Goal: Transaction & Acquisition: Purchase product/service

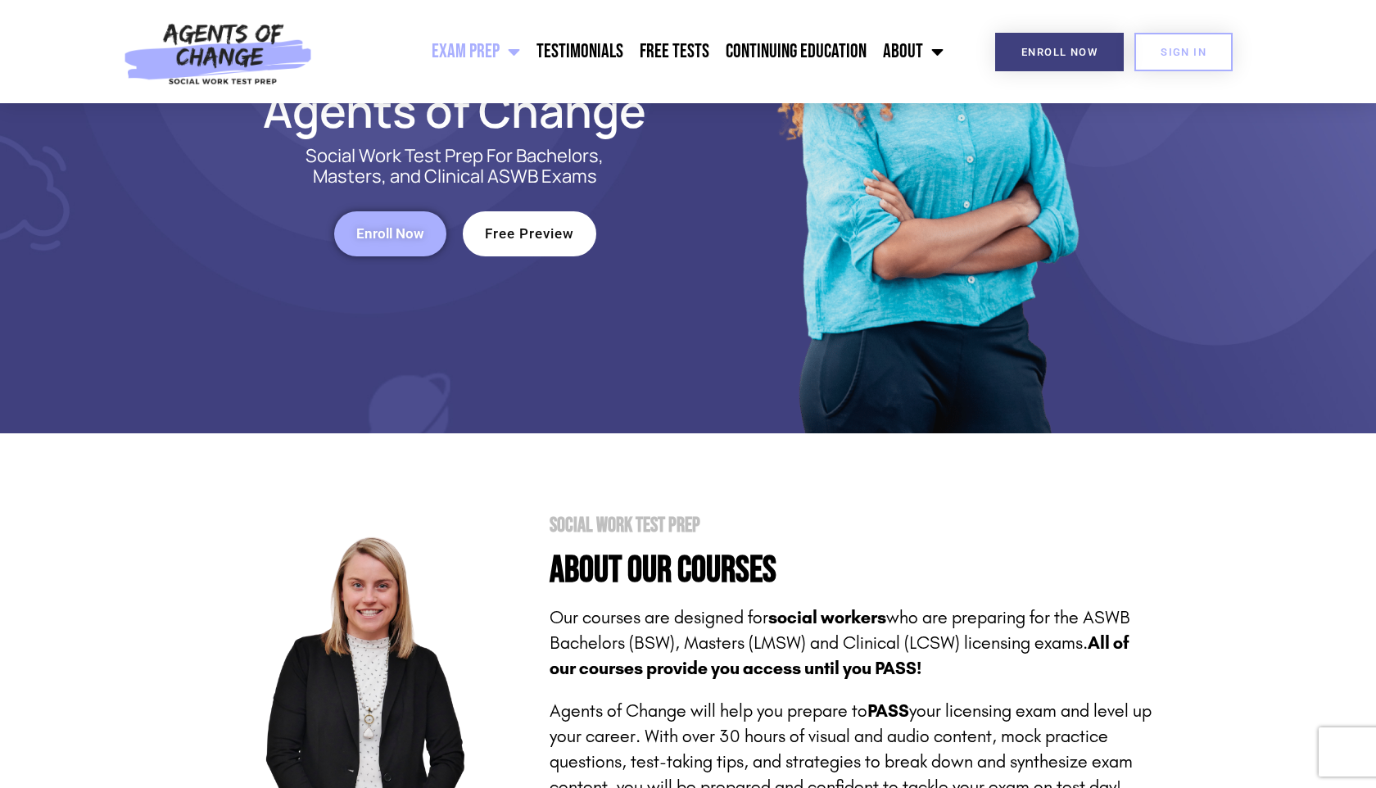
scroll to position [277, 0]
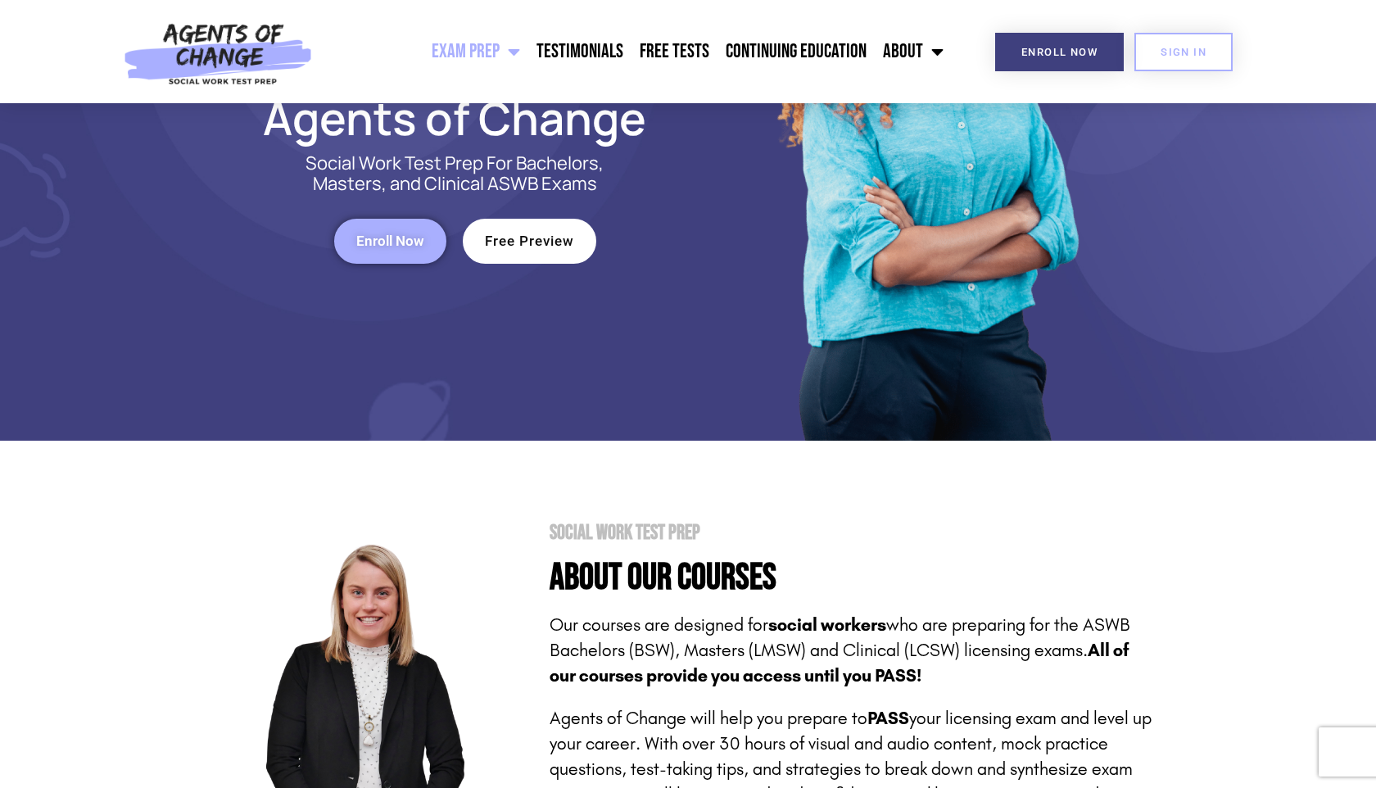
click at [418, 252] on link "Enroll Now" at bounding box center [390, 241] width 112 height 45
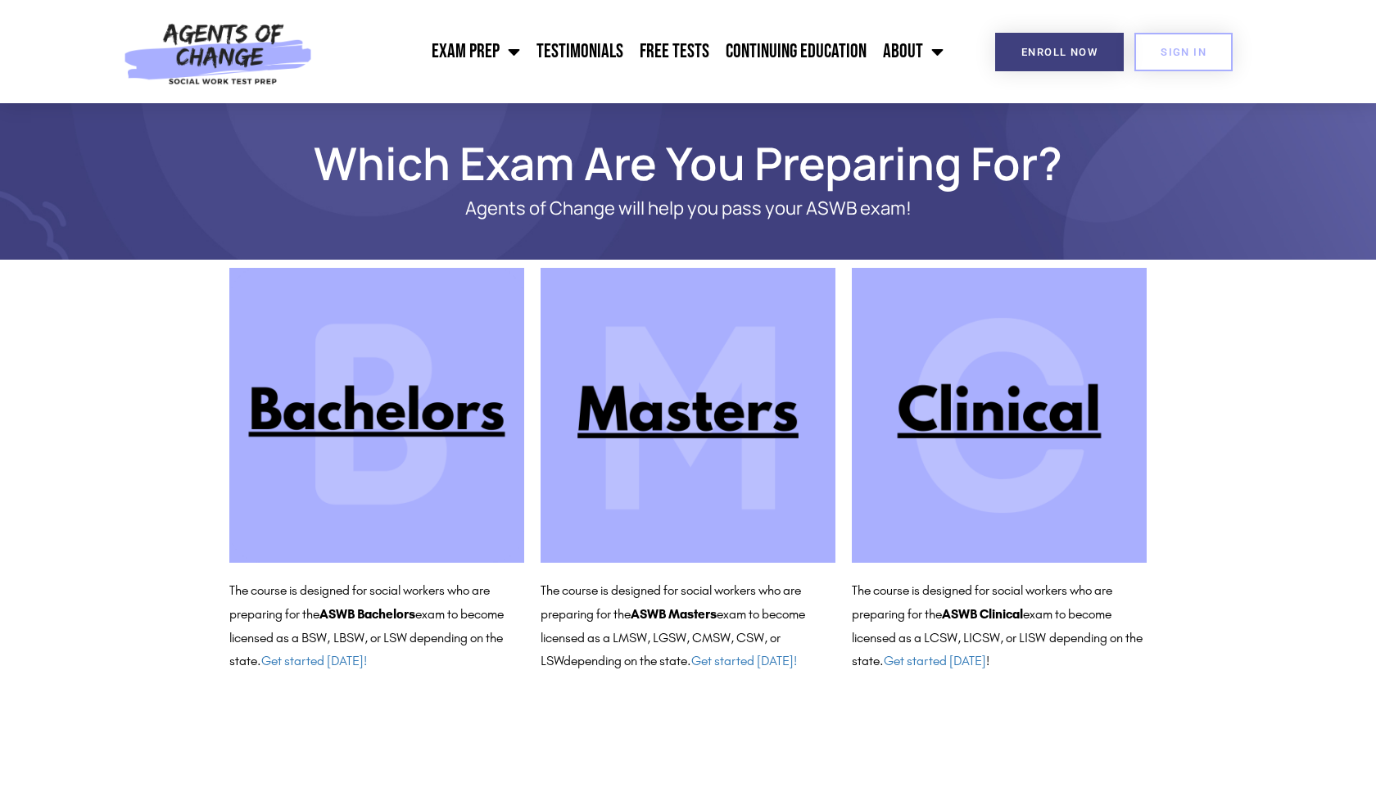
click at [700, 423] on img at bounding box center [688, 415] width 295 height 295
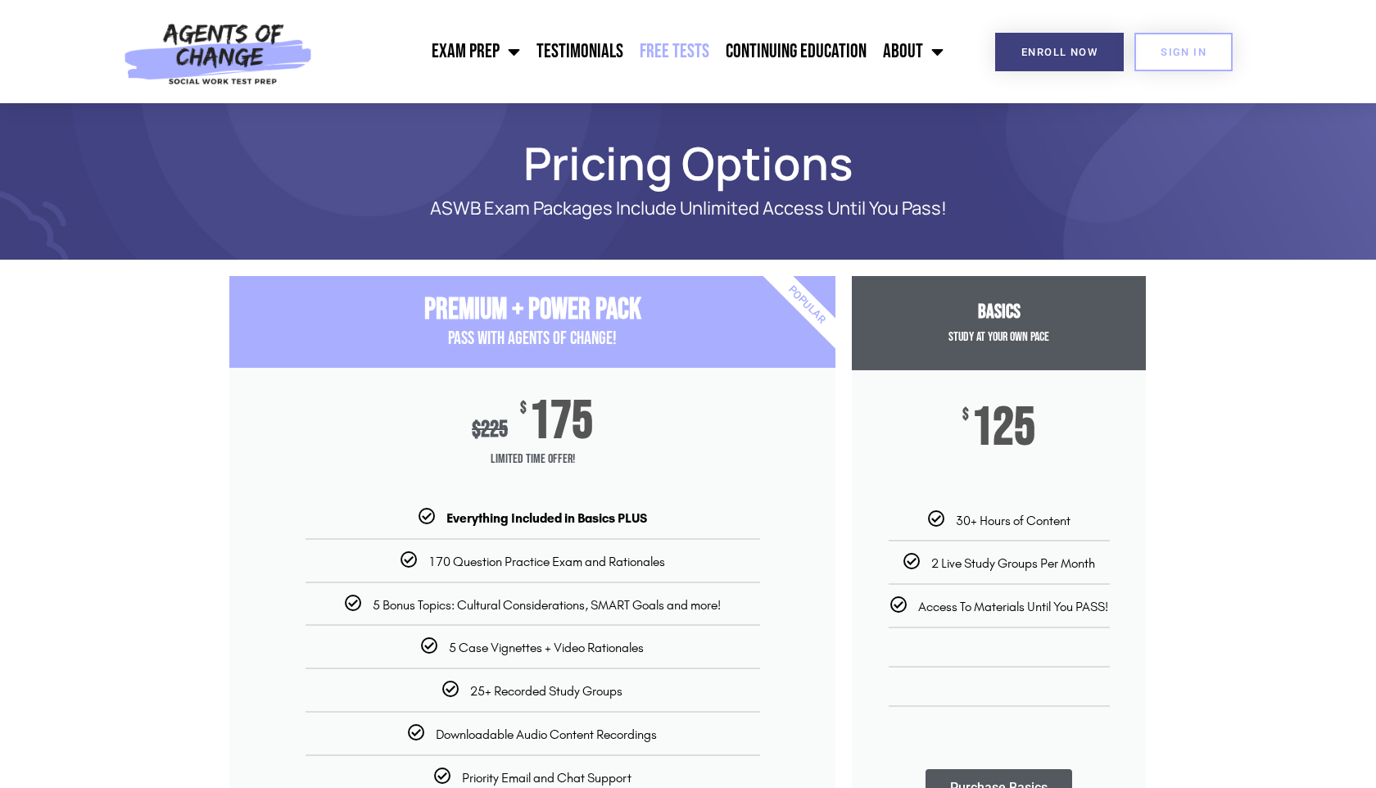
click at [676, 58] on link "Free Tests" at bounding box center [675, 51] width 86 height 41
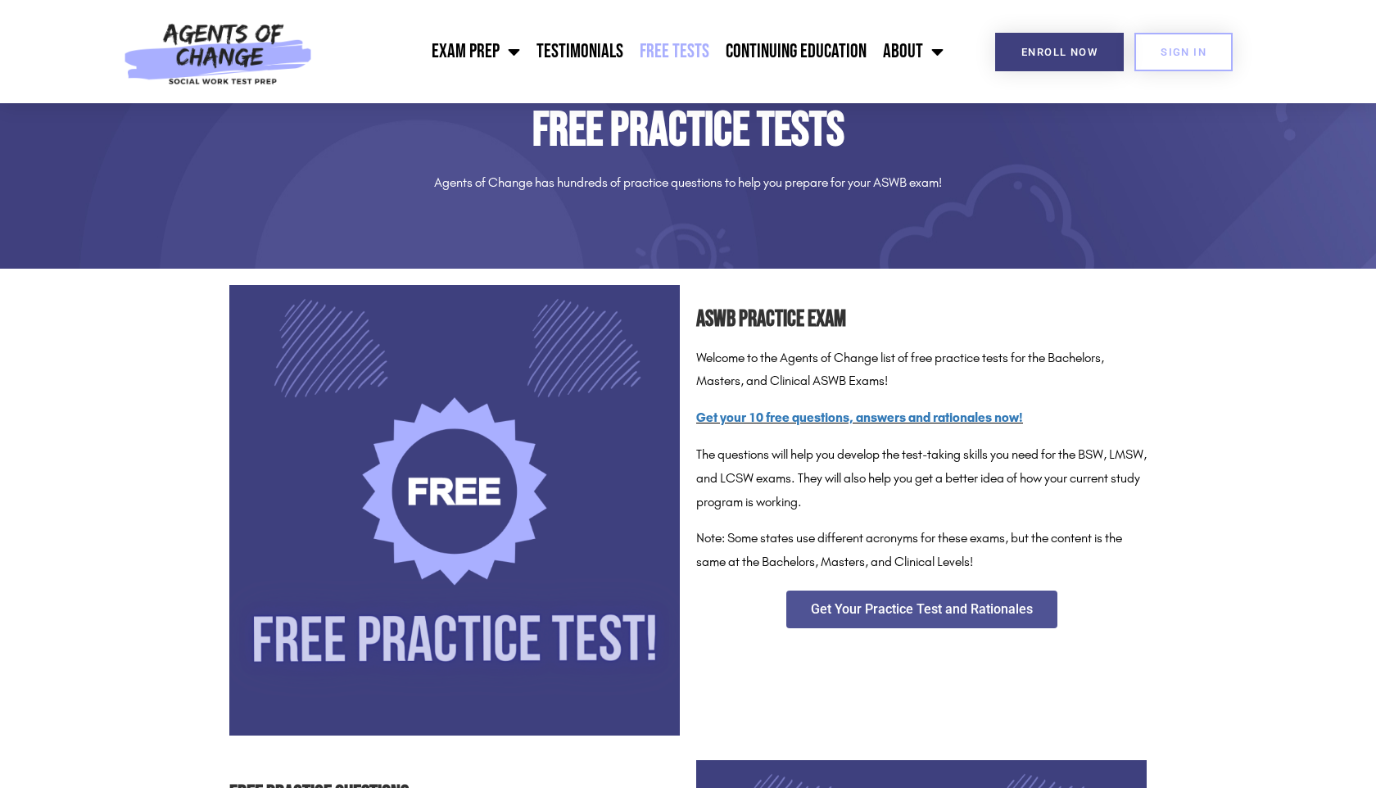
scroll to position [78, 0]
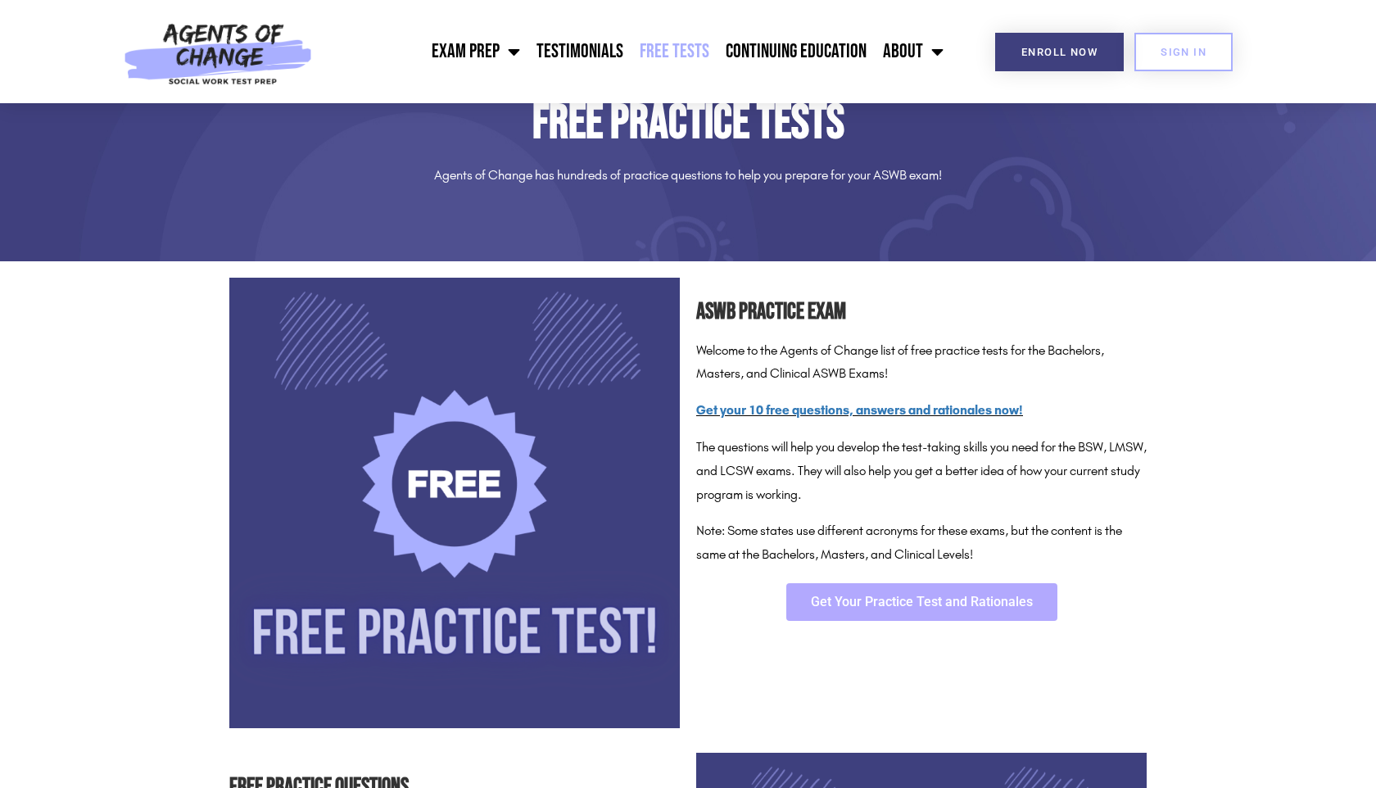
click at [868, 609] on span "Get Your Practice Test and Rationales" at bounding box center [922, 602] width 222 height 13
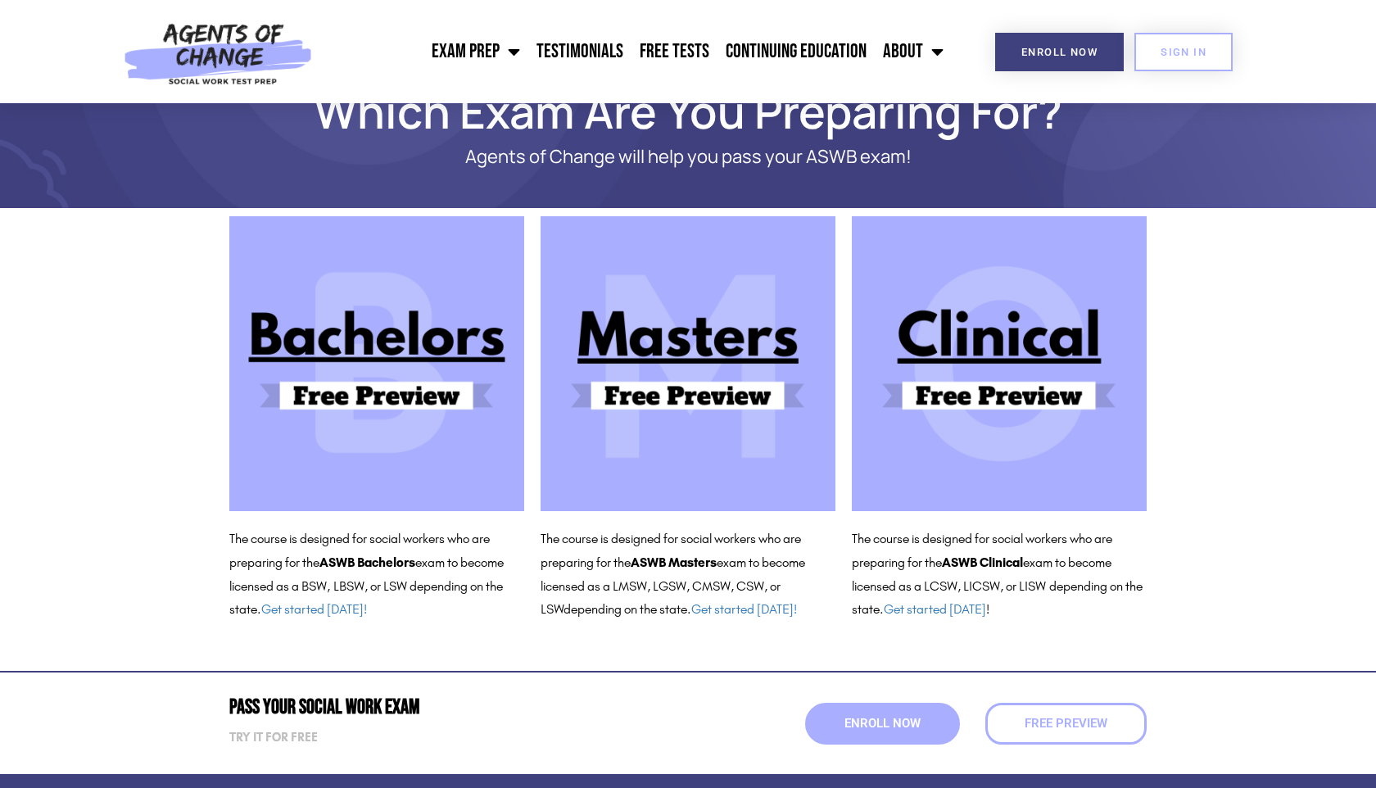
scroll to position [53, 0]
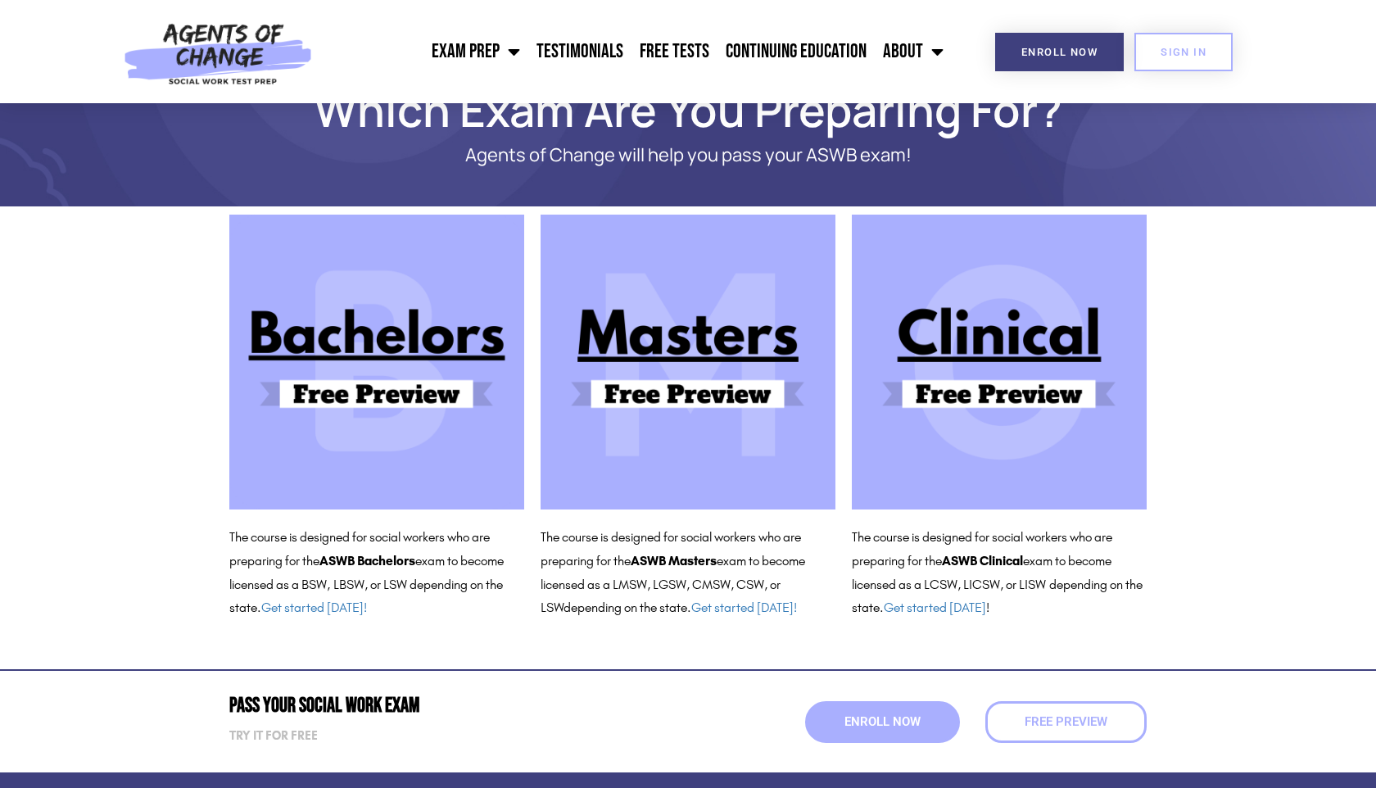
click at [686, 371] on img at bounding box center [688, 362] width 295 height 295
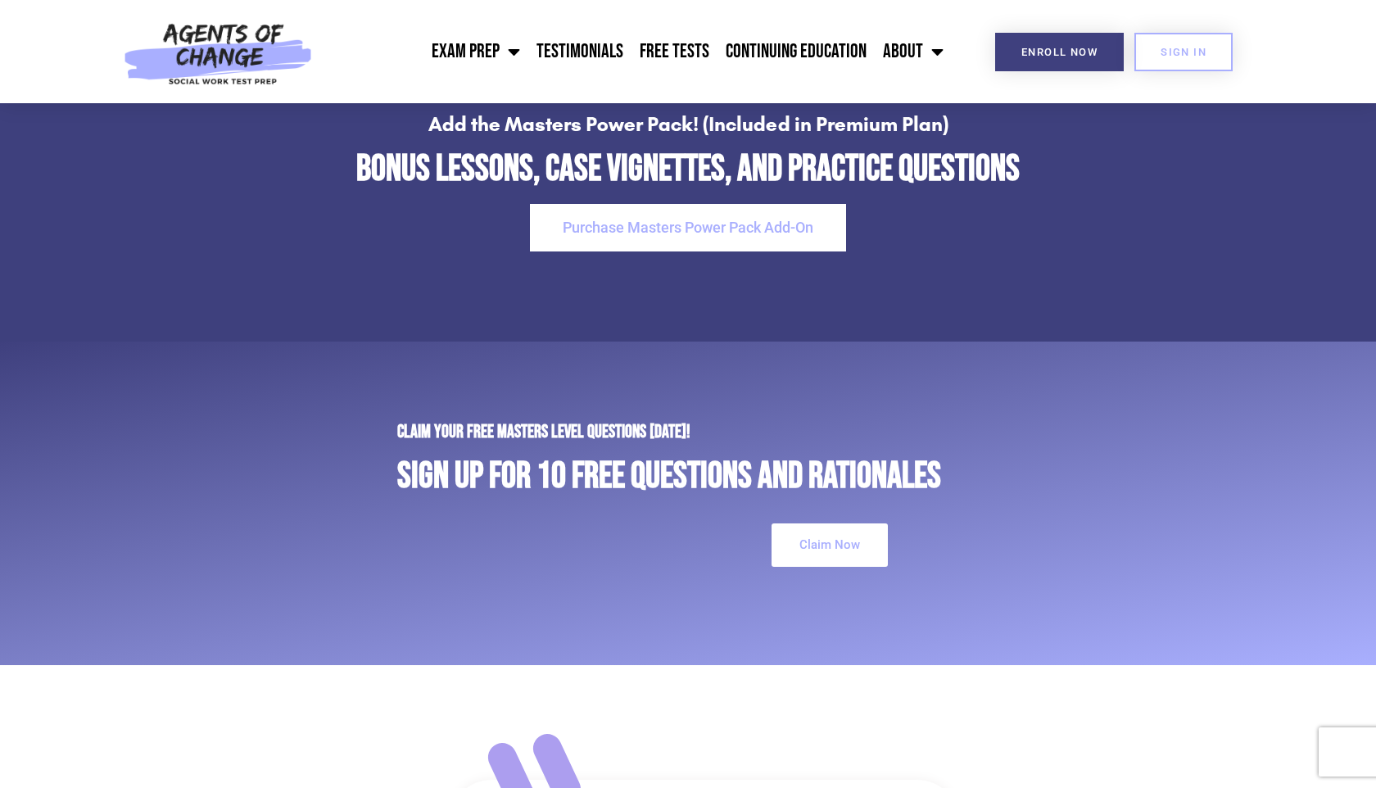
scroll to position [4231, 0]
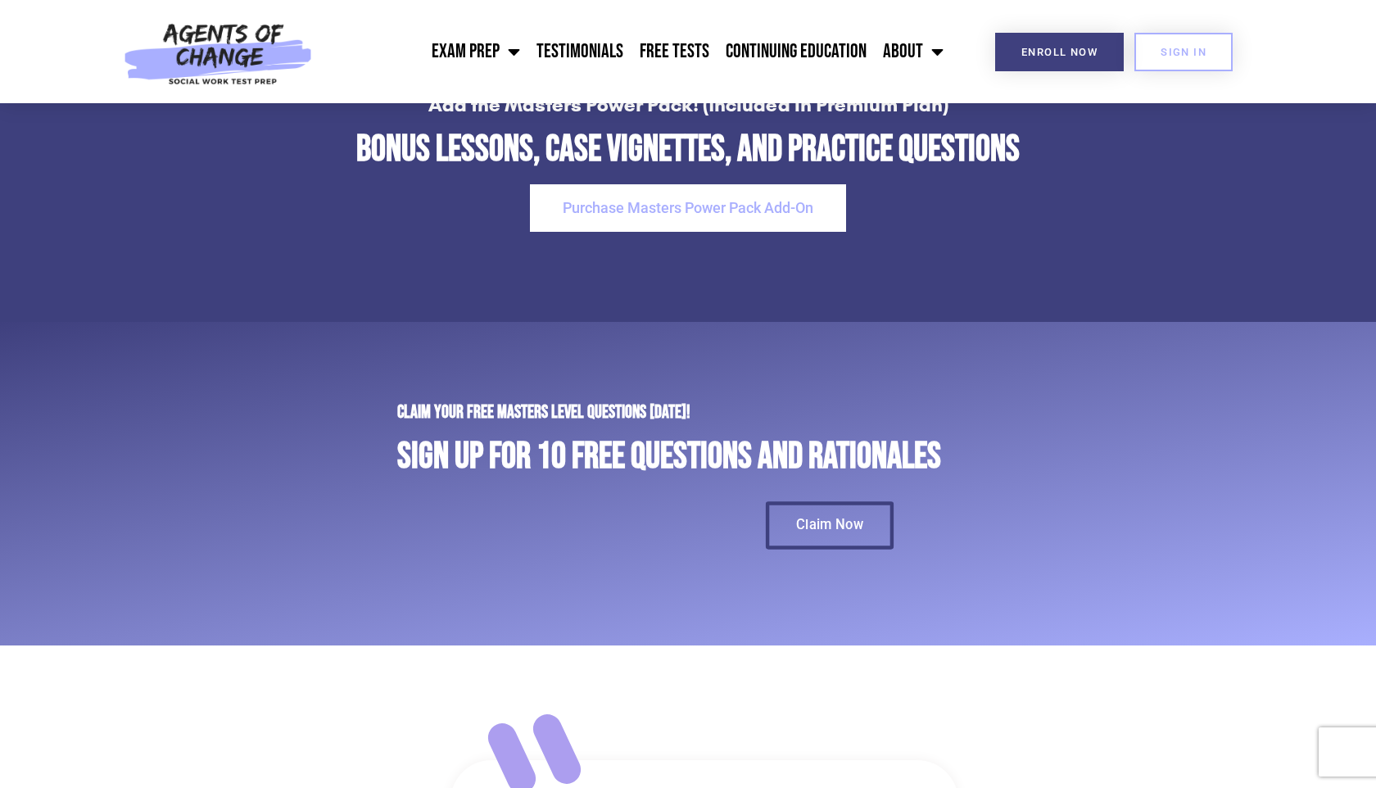
click at [823, 539] on link "Claim Now" at bounding box center [830, 526] width 128 height 48
